Goal: Task Accomplishment & Management: Use online tool/utility

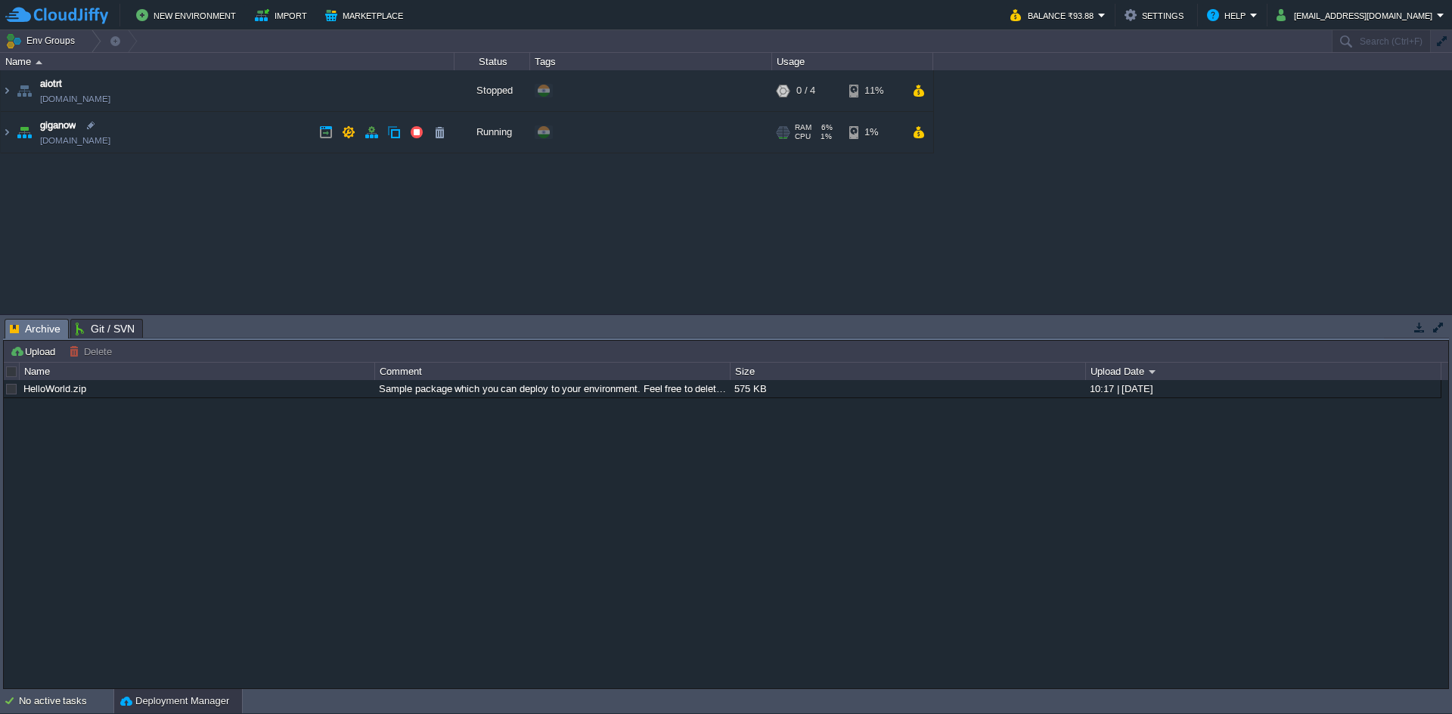
click at [156, 144] on td "giganow [DOMAIN_NAME]" at bounding box center [228, 133] width 454 height 42
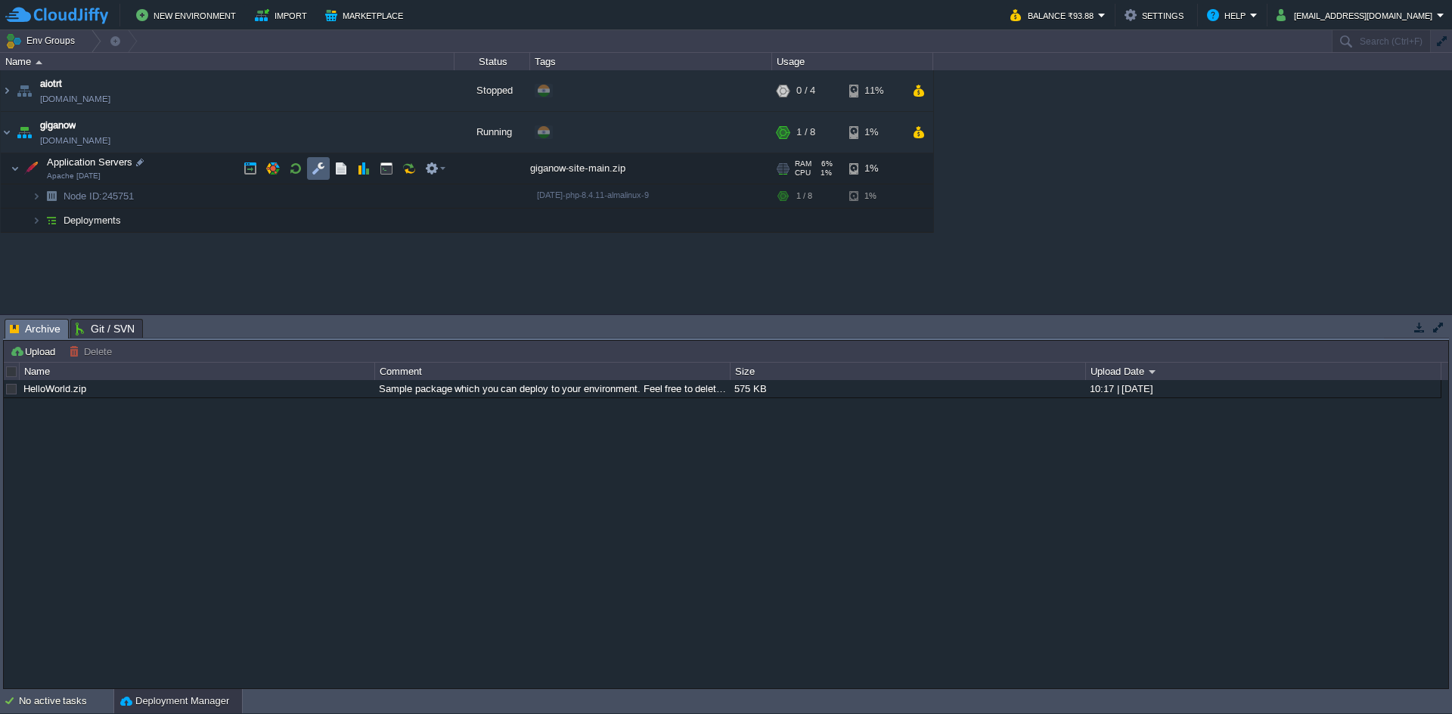
click at [311, 168] on td at bounding box center [318, 168] width 23 height 23
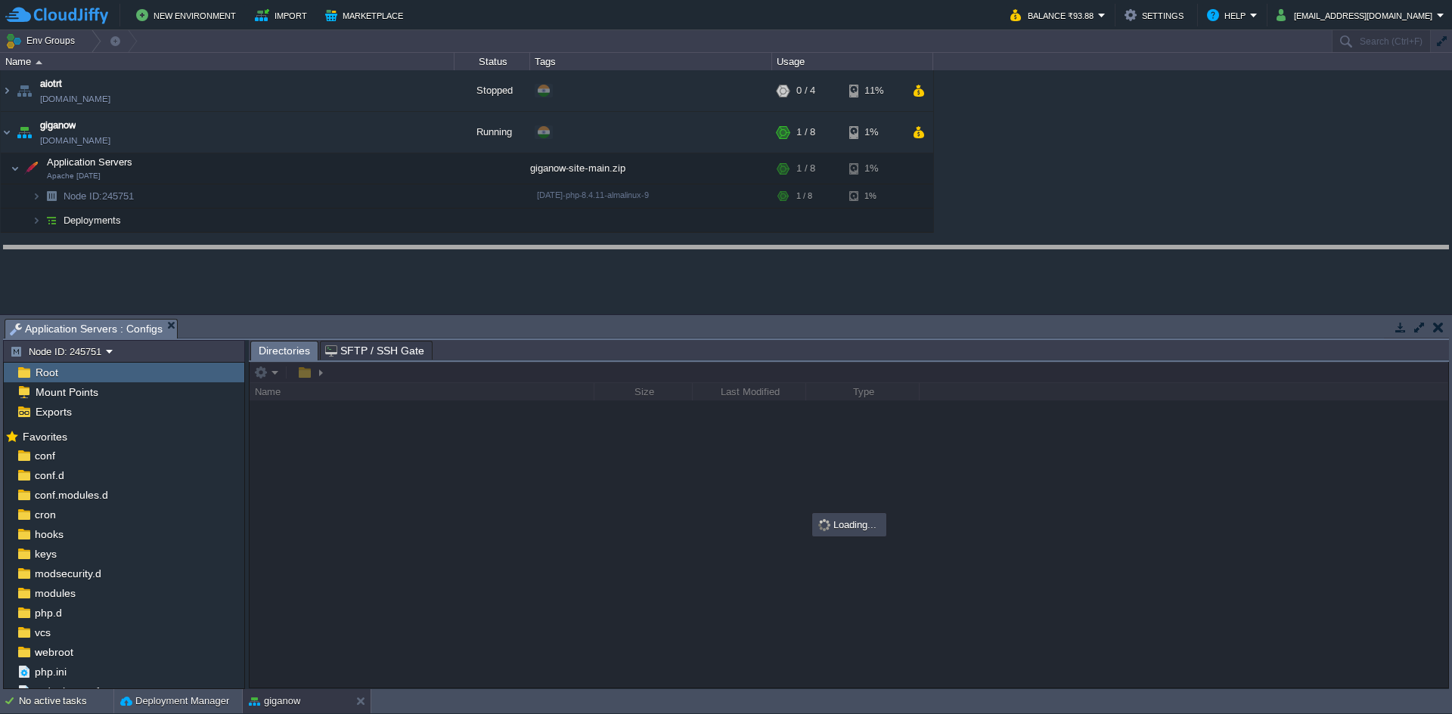
drag, startPoint x: 710, startPoint y: 327, endPoint x: 710, endPoint y: 220, distance: 107.4
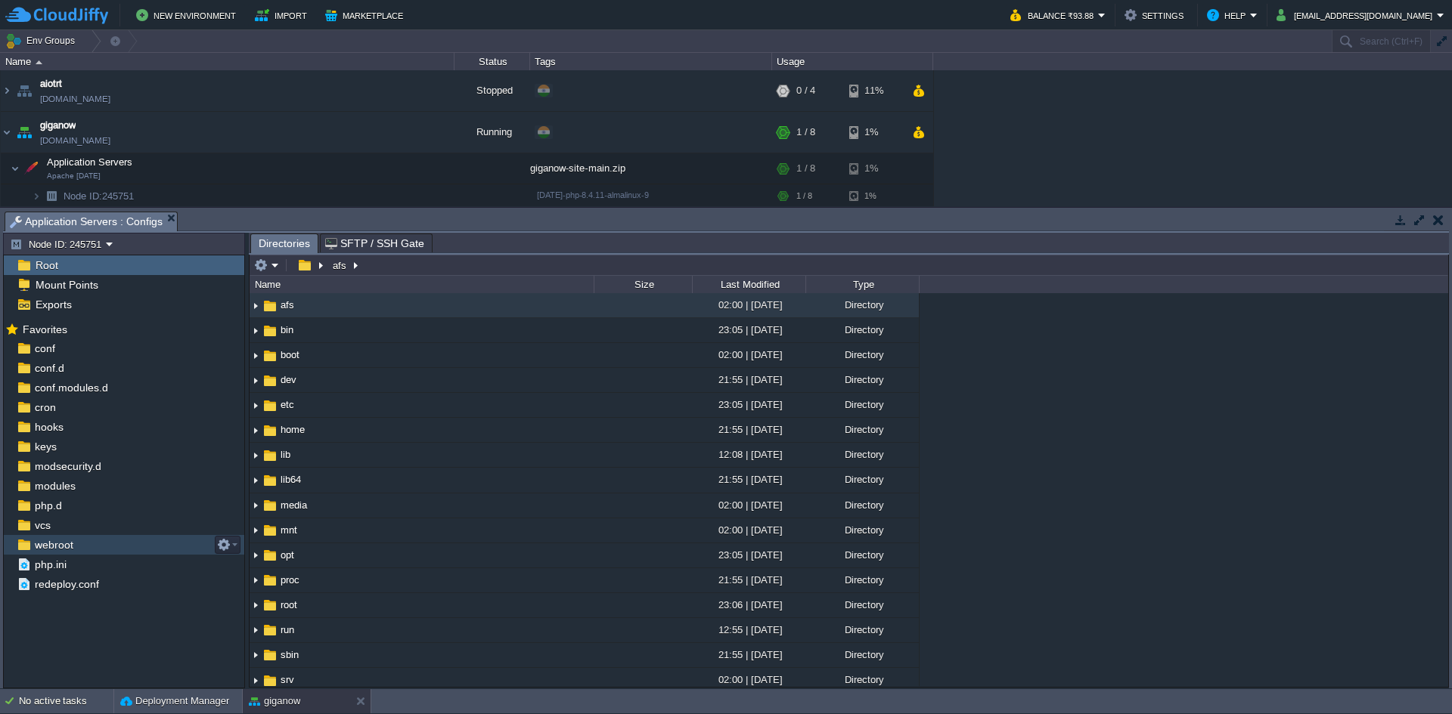
click at [36, 544] on span "webroot" at bounding box center [54, 545] width 44 height 14
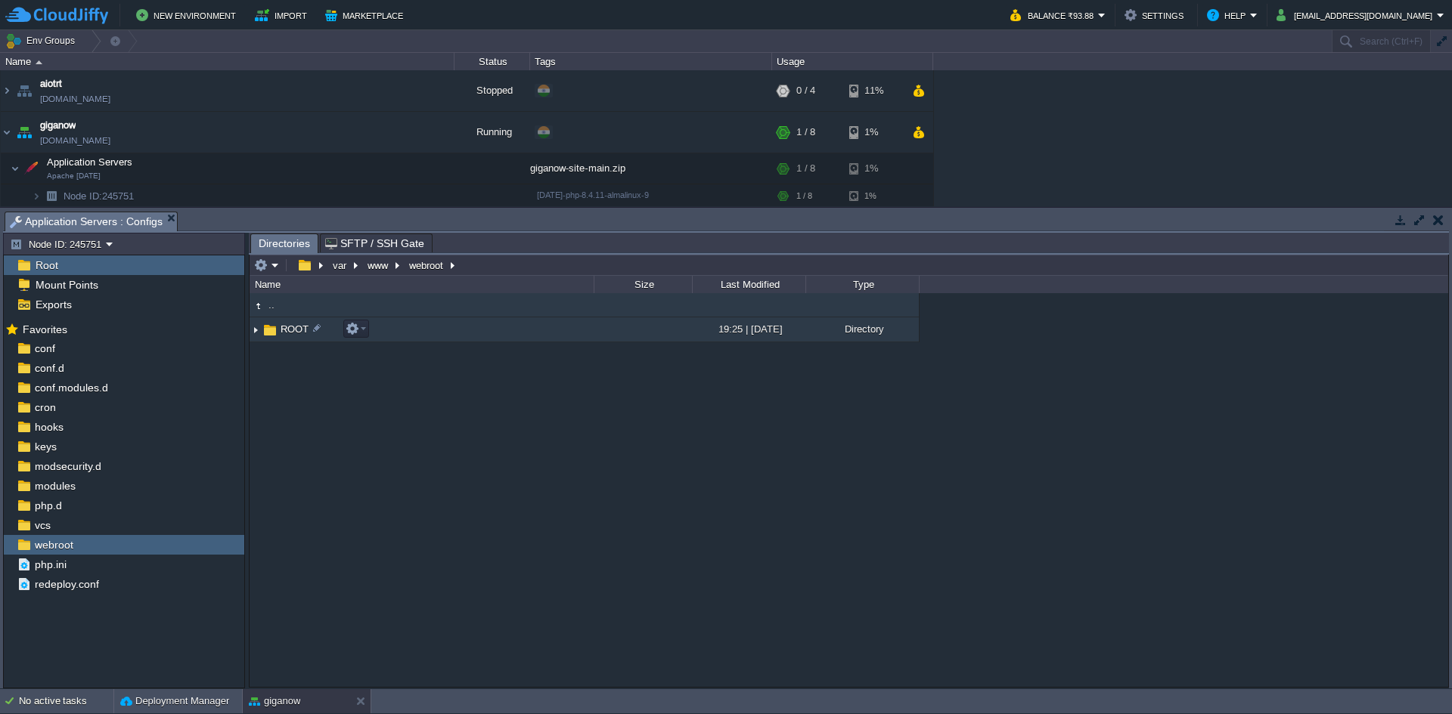
click at [548, 336] on td "ROOT" at bounding box center [421, 330] width 344 height 25
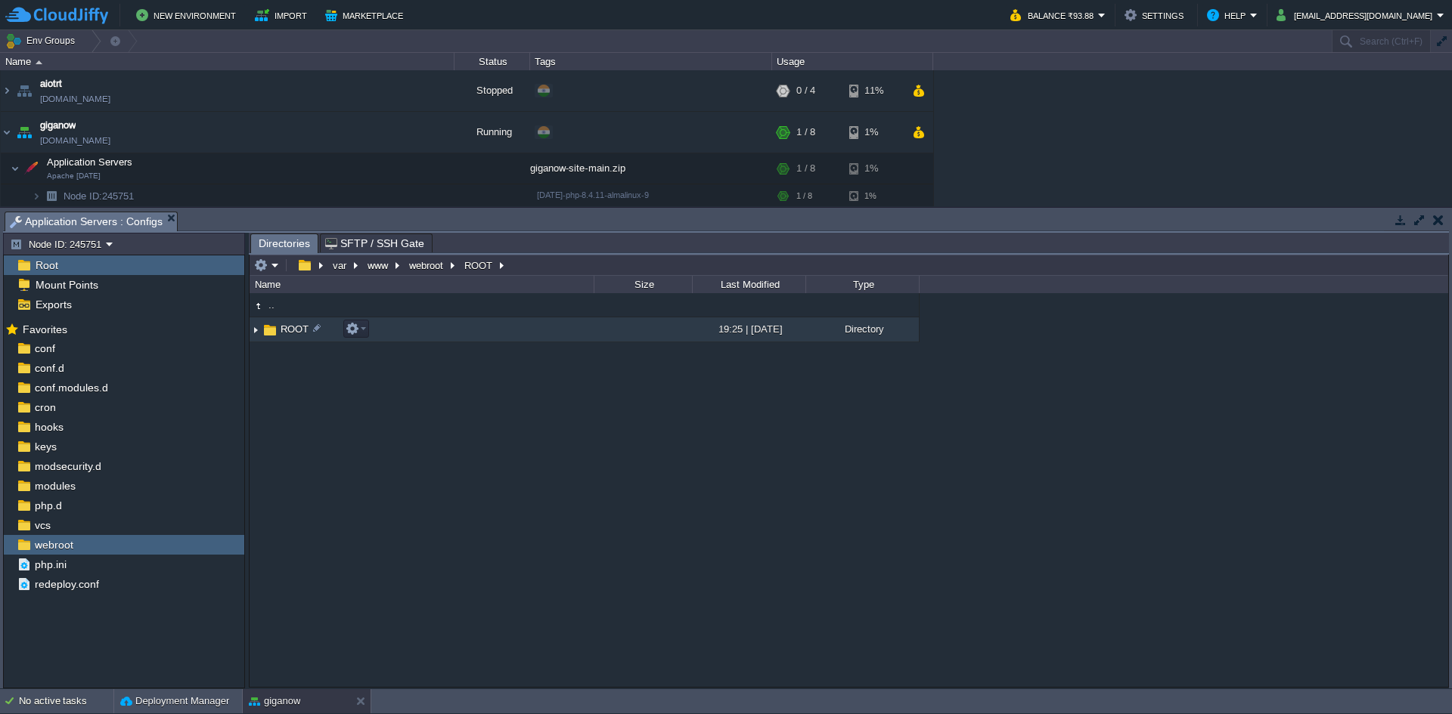
click at [548, 336] on td "ROOT" at bounding box center [421, 330] width 344 height 25
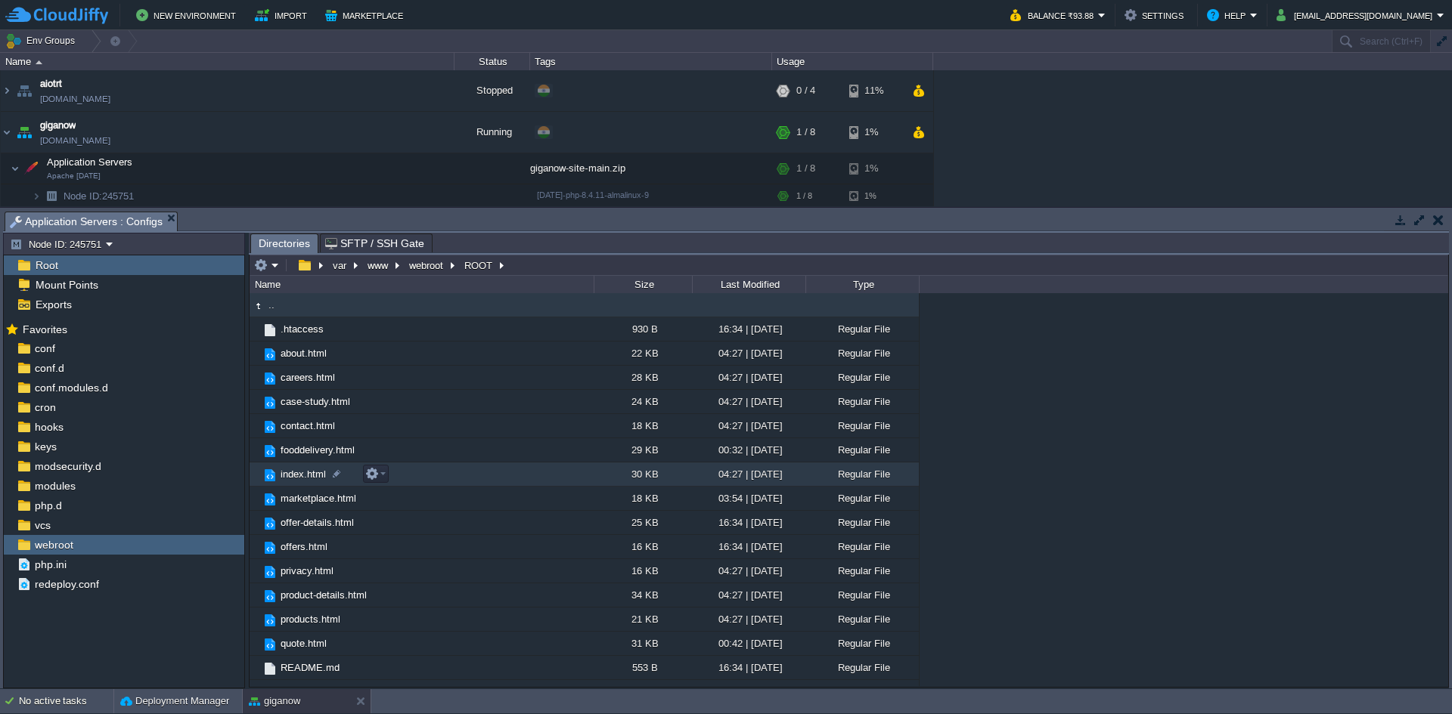
click at [531, 469] on td "index.html" at bounding box center [421, 475] width 344 height 24
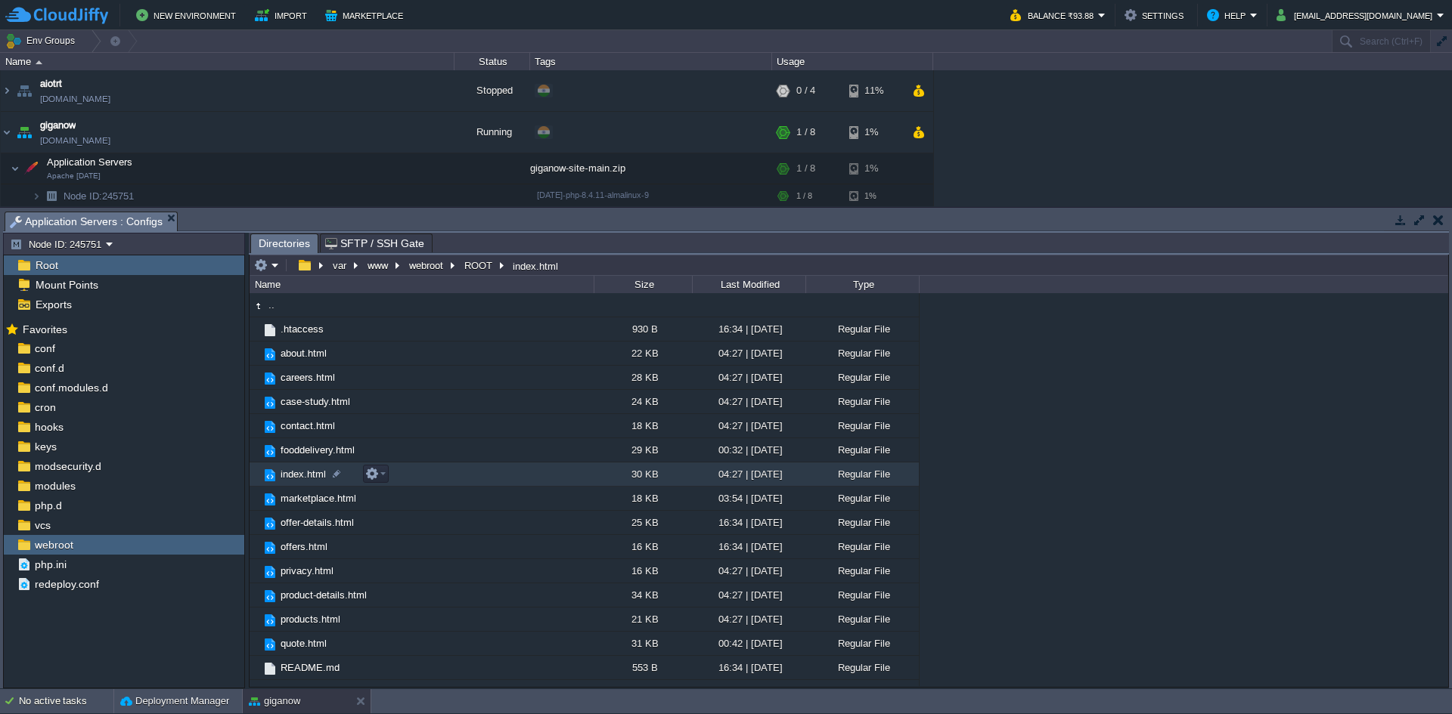
click at [531, 469] on td "index.html" at bounding box center [421, 475] width 344 height 24
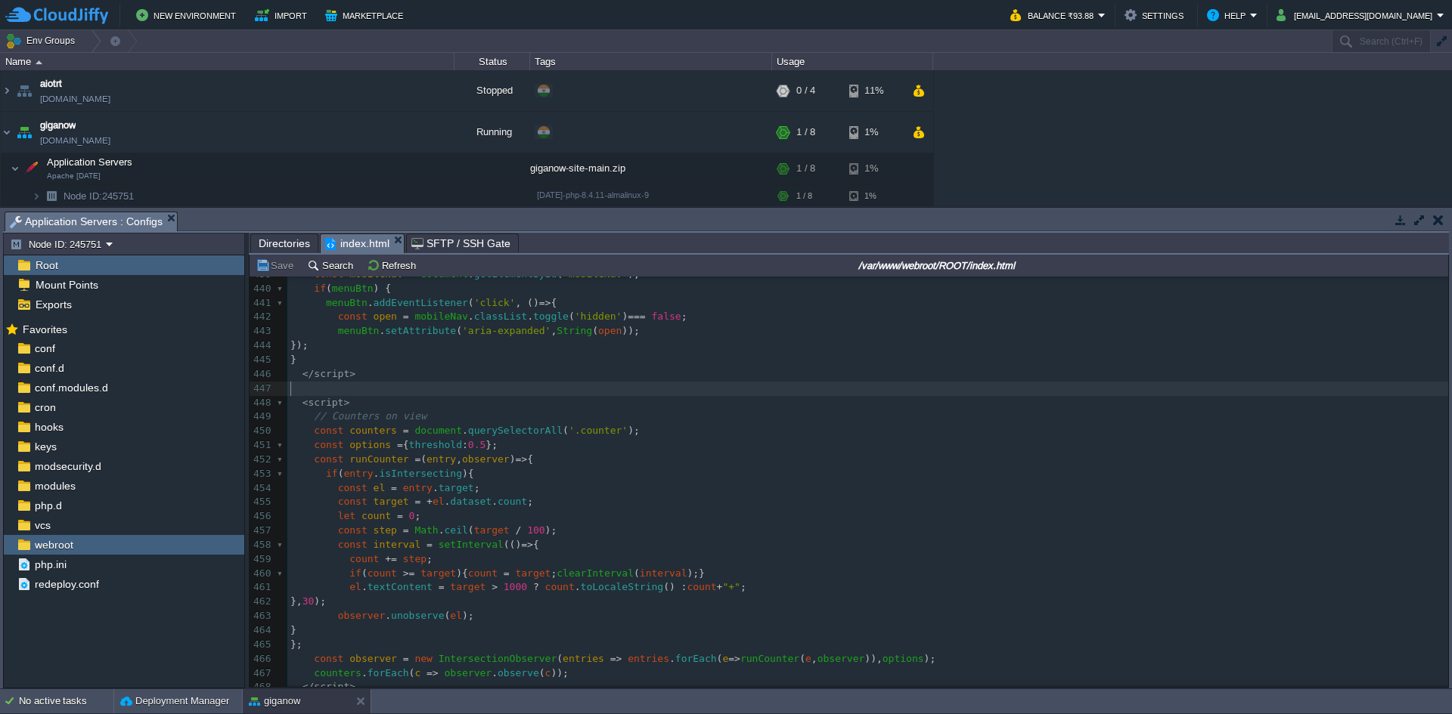
click at [403, 392] on pre "​" at bounding box center [867, 389] width 1160 height 14
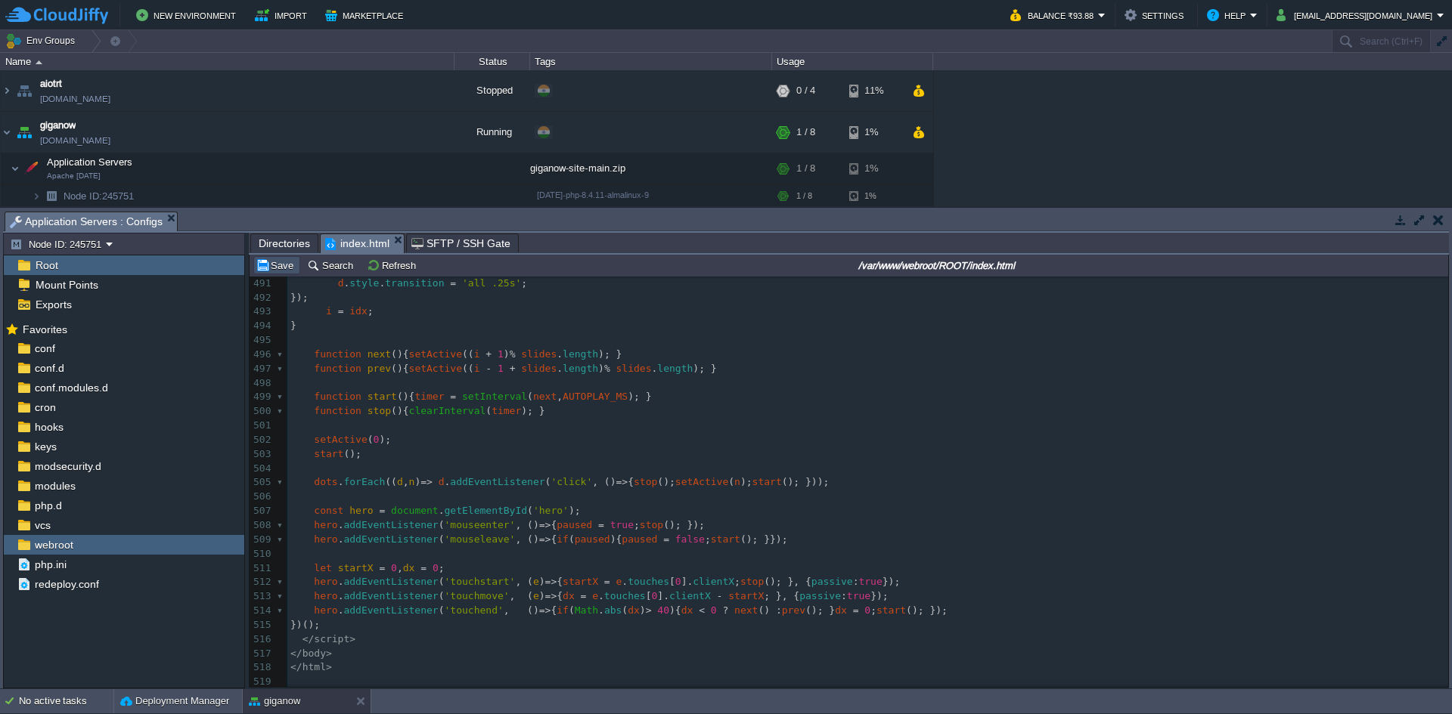
click at [271, 272] on button "Save" at bounding box center [277, 266] width 42 height 14
